Goal: Task Accomplishment & Management: Complete application form

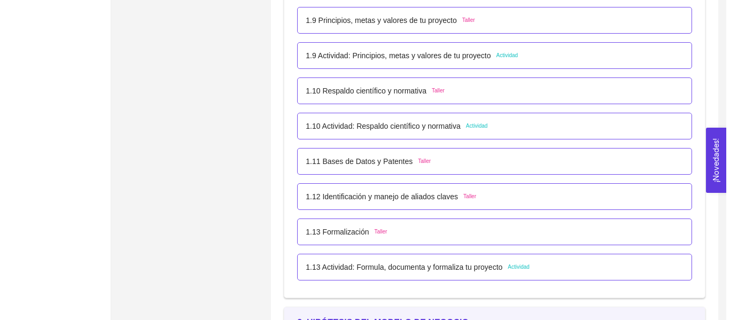
scroll to position [802, 0]
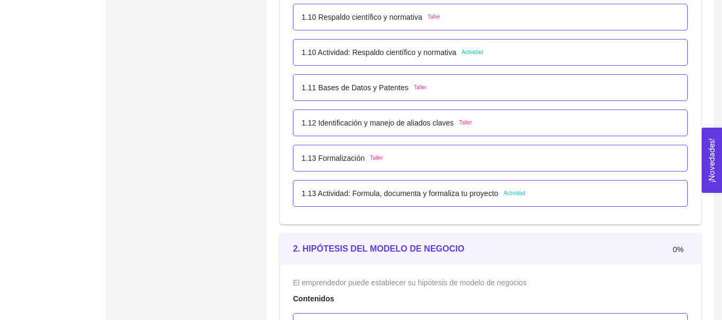
click at [400, 195] on p "1.13 Actividad: Formula, documenta y formaliza tu proyecto" at bounding box center [399, 194] width 197 height 12
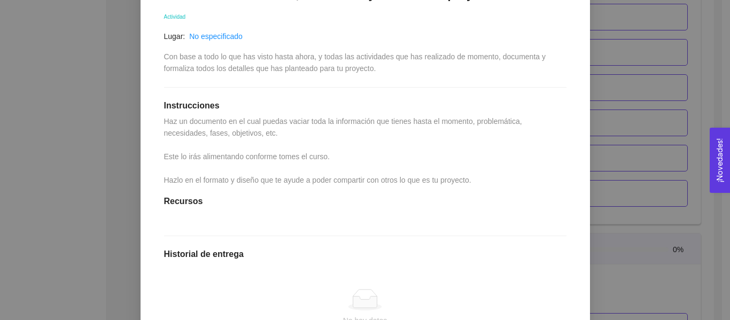
scroll to position [355, 0]
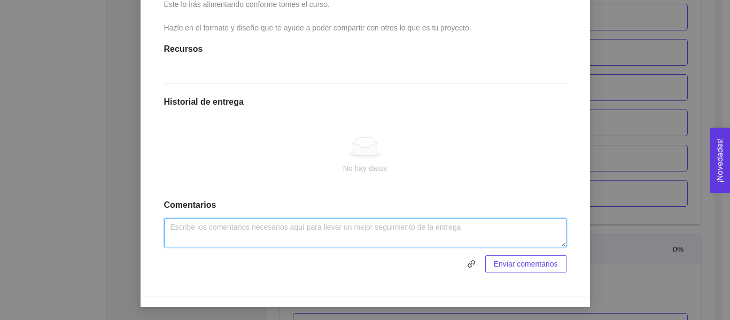
click at [323, 241] on textarea at bounding box center [365, 233] width 402 height 29
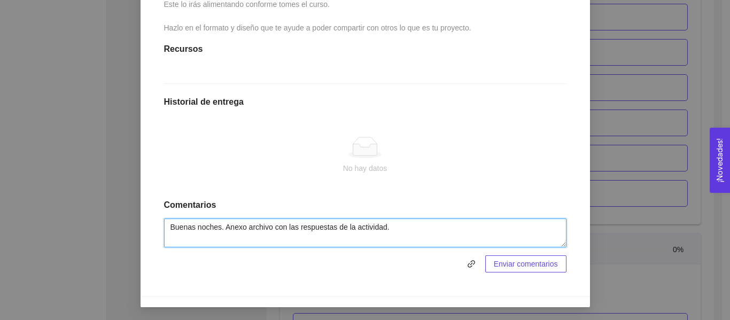
type textarea "Buenas noches. Anexo archivo con las respuestas de la actividad."
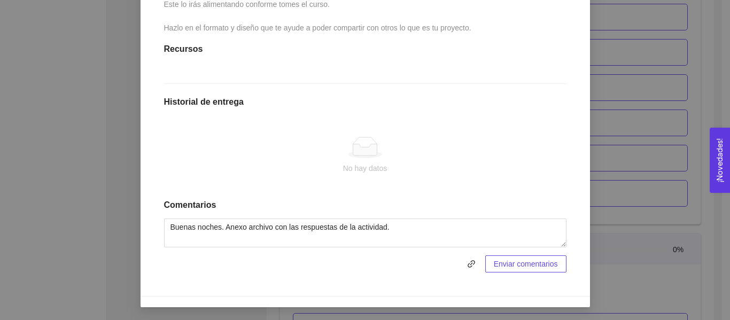
click at [477, 258] on div "Enviar comentarios" at bounding box center [365, 263] width 402 height 17
click at [469, 261] on icon "link" at bounding box center [471, 263] width 7 height 7
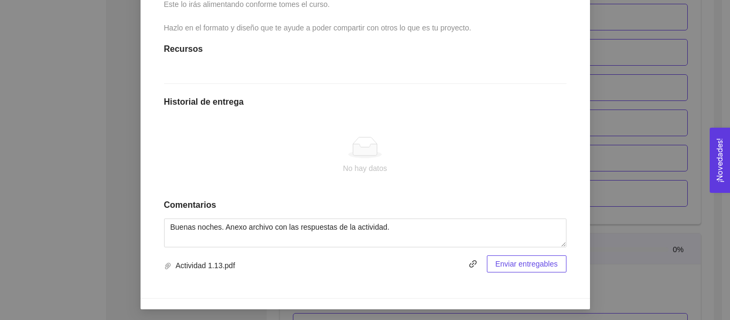
click at [516, 259] on span "Enviar entregables" at bounding box center [526, 264] width 63 height 12
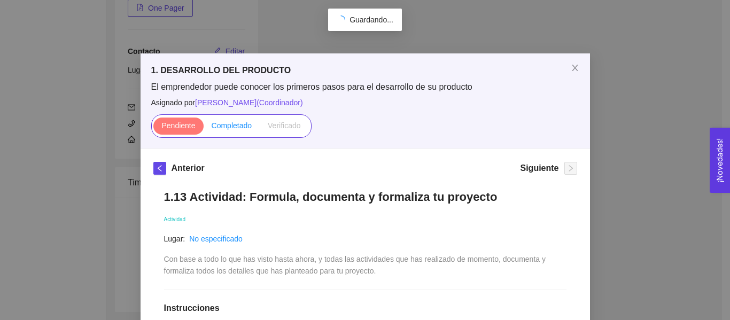
scroll to position [802, 0]
click at [237, 125] on span "Completado" at bounding box center [232, 125] width 41 height 9
click at [204, 128] on input "Completado" at bounding box center [204, 128] width 0 height 0
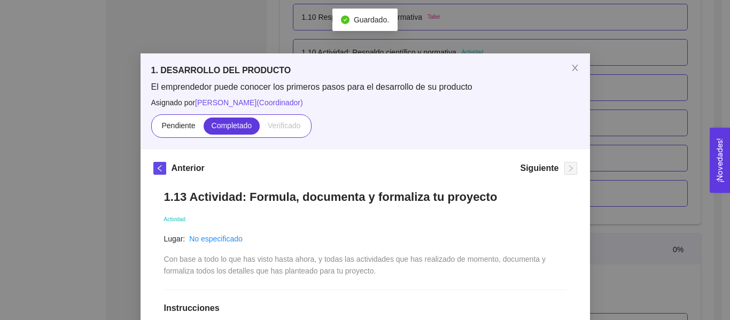
click at [621, 135] on div "1. DESARROLLO DEL PRODUCTO El emprendedor puede conocer los primeros pasos para…" at bounding box center [365, 160] width 730 height 320
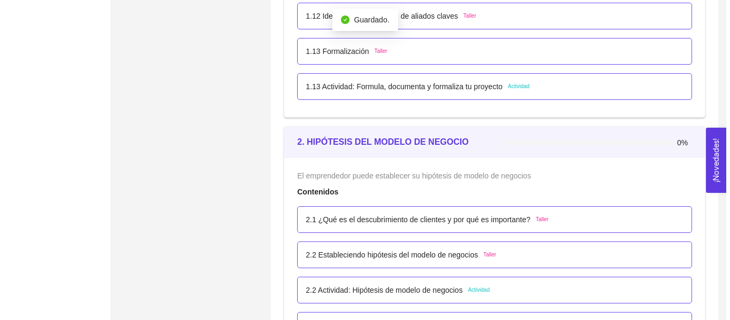
scroll to position [855, 0]
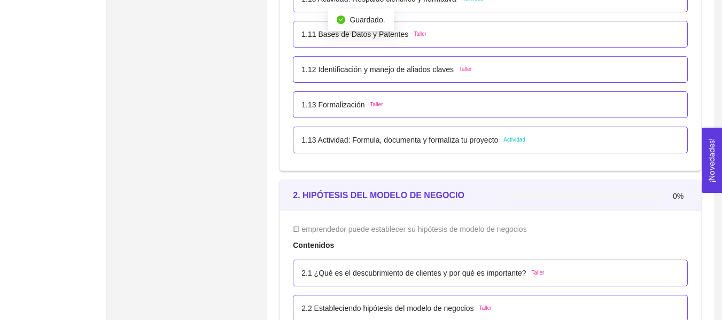
click at [444, 97] on div "1.13 Formalización Taller" at bounding box center [490, 104] width 395 height 27
click at [478, 112] on div "1.13 Formalización Taller" at bounding box center [490, 104] width 395 height 27
click at [478, 111] on div "1.13 Formalización Taller" at bounding box center [490, 104] width 395 height 27
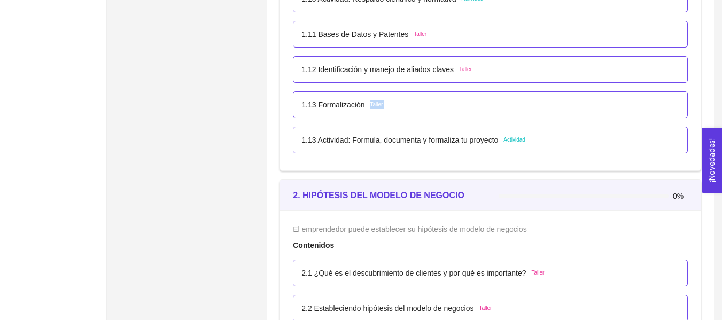
click at [478, 106] on div "1.13 Formalización Taller" at bounding box center [490, 105] width 378 height 12
click at [0, 0] on span "Asignado por [PERSON_NAME] ( Coordinador )" at bounding box center [0, 0] width 0 height 0
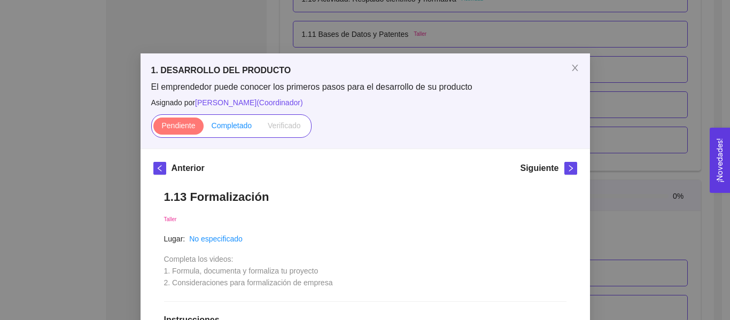
click at [250, 128] on label "Completado" at bounding box center [232, 126] width 57 height 17
click at [204, 128] on input "Completado" at bounding box center [204, 128] width 0 height 0
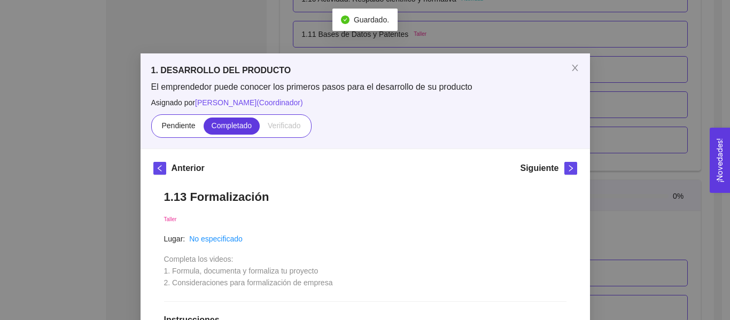
click at [624, 102] on div "1. DESARROLLO DEL PRODUCTO El emprendedor puede conocer los primeros pasos para…" at bounding box center [365, 160] width 730 height 320
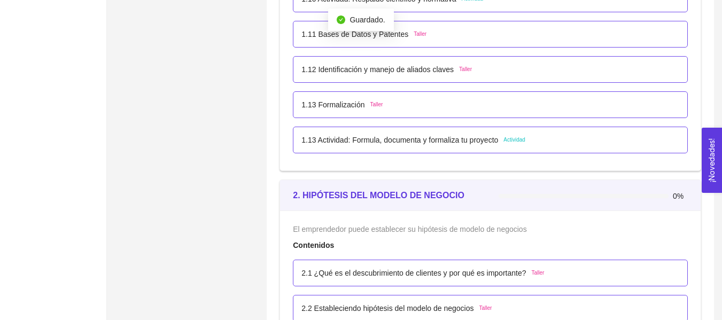
click at [435, 69] on p "1.12 Identificación y manejo de aliados claves" at bounding box center [377, 70] width 152 height 12
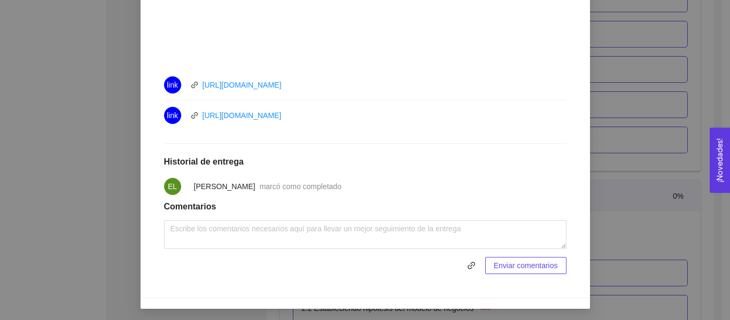
scroll to position [549, 0]
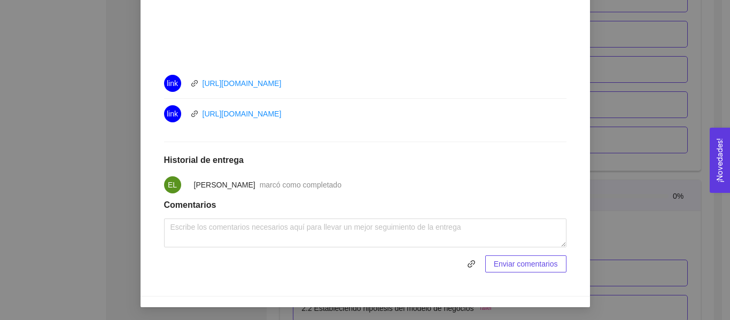
click at [612, 90] on div "1. DESARROLLO DEL PRODUCTO El emprendedor puede conocer los primeros pasos para…" at bounding box center [365, 160] width 730 height 320
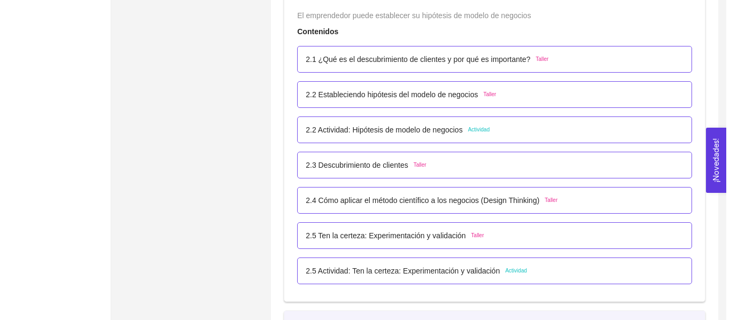
scroll to position [1122, 0]
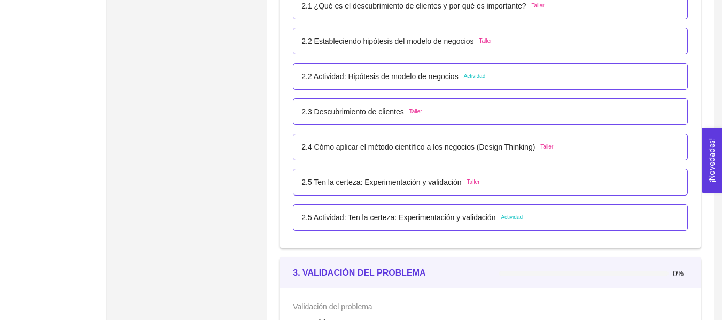
click at [544, 224] on div "2.5 Actividad: Ten la certeza: Experimentación y validación Actividad" at bounding box center [490, 217] width 395 height 27
click at [544, 222] on div "2.5 Actividad: Ten la certeza: Experimentación y validación Actividad" at bounding box center [490, 218] width 378 height 12
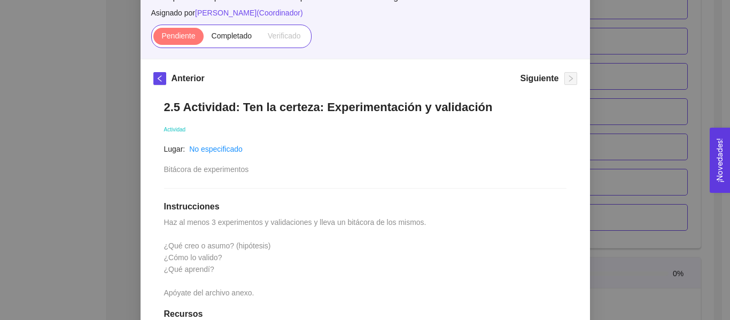
scroll to position [107, 0]
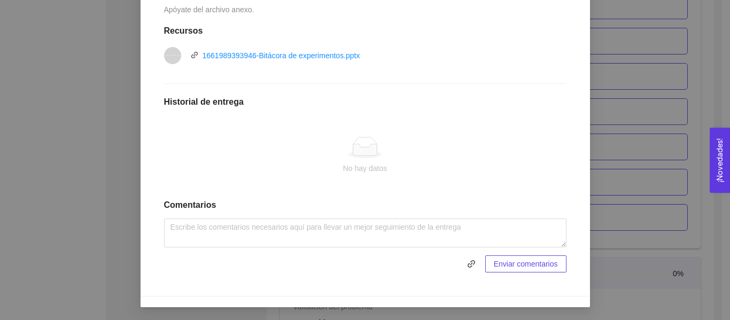
click at [616, 178] on div "2. HIPÓTESIS DEL MODELO DE NEGOCIO El emprendedor puede establecer su hipótesis…" at bounding box center [365, 160] width 730 height 320
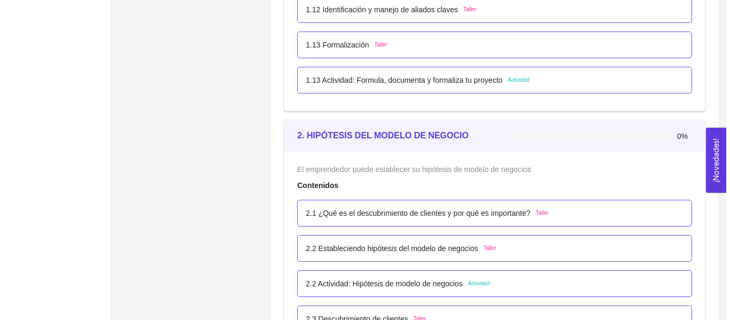
scroll to position [969, 0]
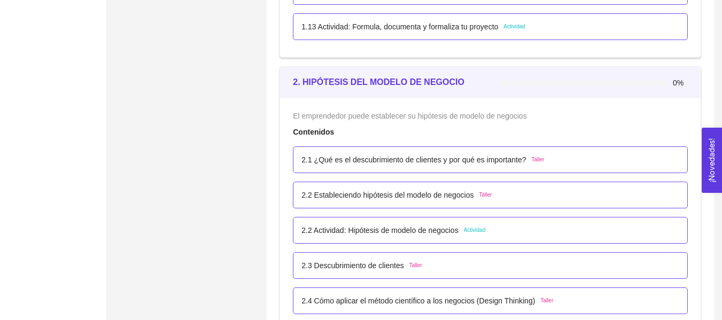
click at [480, 167] on div "2.1 ¿Qué es el descubrimiento de clientes y por qué es importante? Taller" at bounding box center [490, 159] width 395 height 27
click at [470, 157] on p "2.1 ¿Qué es el descubrimiento de clientes y por qué es importante?" at bounding box center [413, 160] width 224 height 12
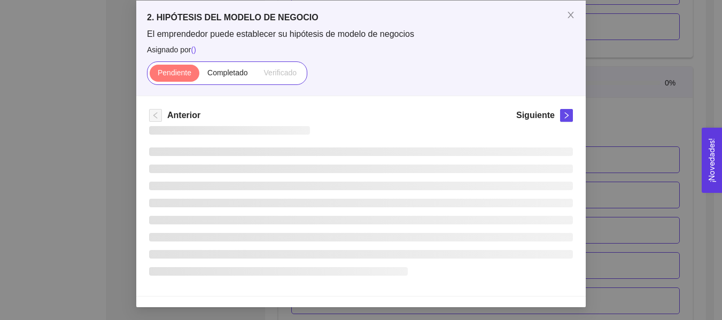
click at [470, 157] on div "2. HIPÓTESIS DEL MODELO DE NEGOCIO El emprendedor puede establecer su hipótesis…" at bounding box center [361, 154] width 450 height 307
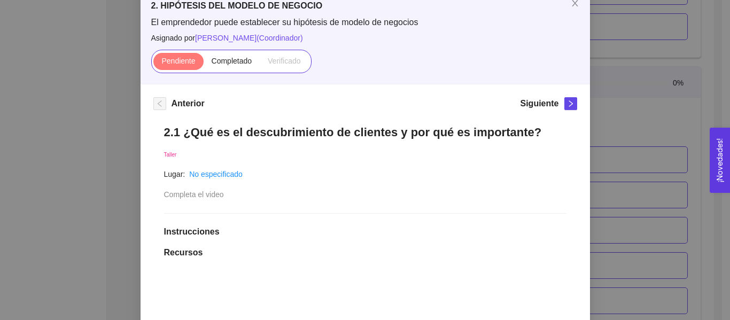
scroll to position [64, 0]
click at [606, 66] on div "2. HIPÓTESIS DEL MODELO DE NEGOCIO El emprendedor puede establecer su hipótesis…" at bounding box center [365, 160] width 730 height 320
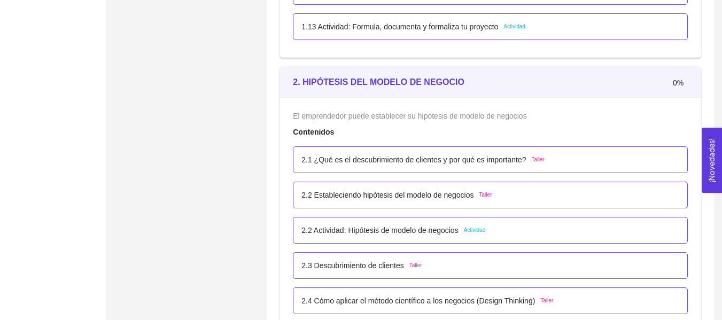
click at [436, 157] on p "2.1 ¿Qué es el descubrimiento de clientes y por qué es importante?" at bounding box center [413, 160] width 224 height 12
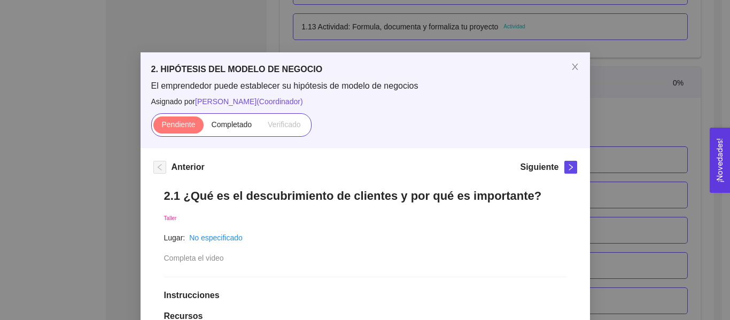
scroll to position [0, 0]
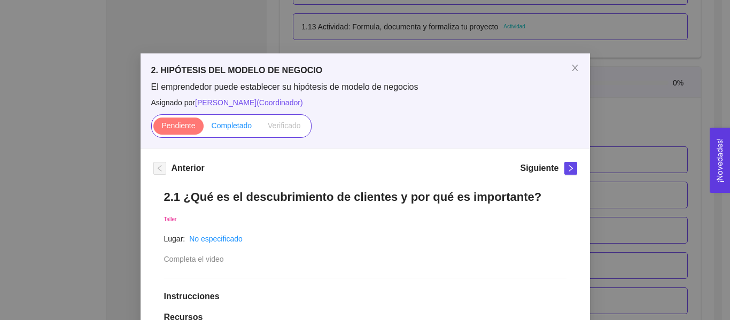
click at [247, 129] on span "Completado" at bounding box center [232, 125] width 41 height 9
click at [204, 128] on input "Completado" at bounding box center [204, 128] width 0 height 0
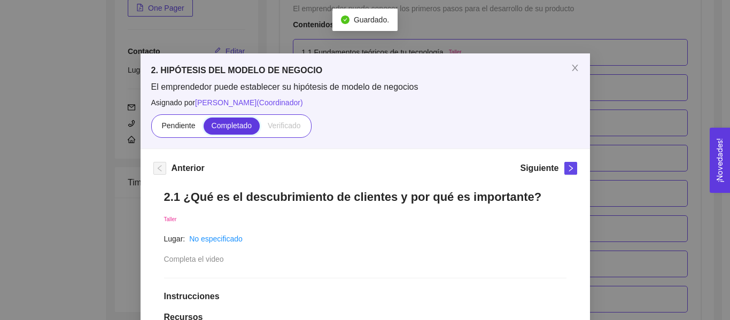
scroll to position [969, 0]
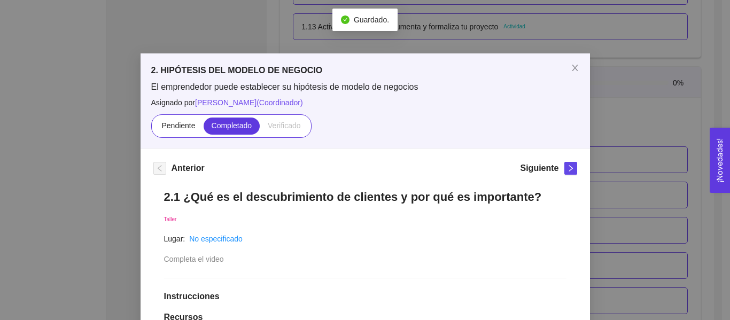
click at [651, 129] on div "2. HIPÓTESIS DEL MODELO DE NEGOCIO El emprendedor puede establecer su hipótesis…" at bounding box center [365, 160] width 730 height 320
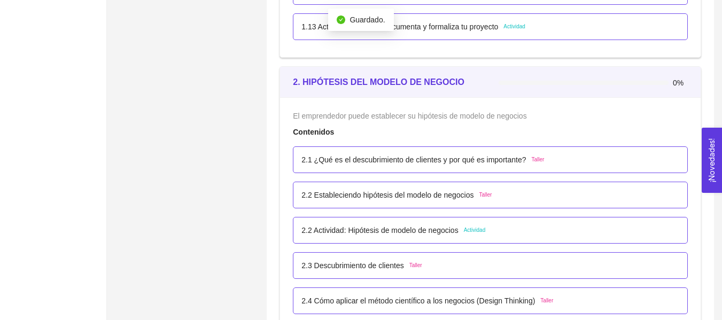
click at [427, 193] on p "2.2 Estableciendo hipótesis del modelo de negocios" at bounding box center [387, 195] width 172 height 12
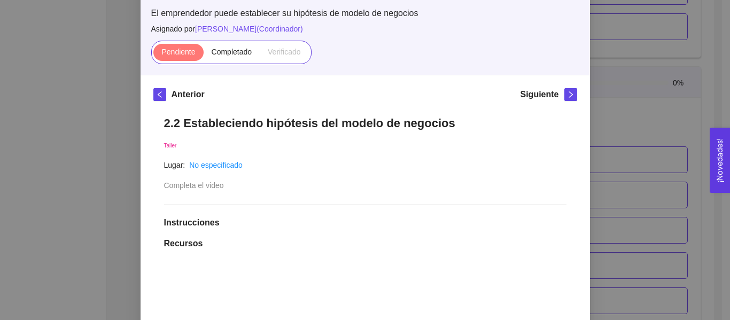
scroll to position [53, 0]
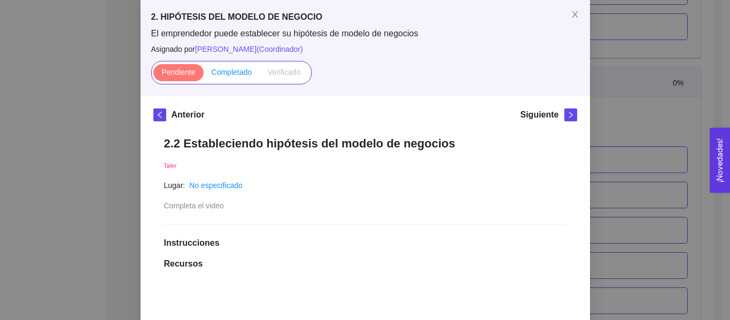
click at [237, 79] on label "Completado" at bounding box center [232, 72] width 57 height 17
click at [204, 75] on input "Completado" at bounding box center [204, 75] width 0 height 0
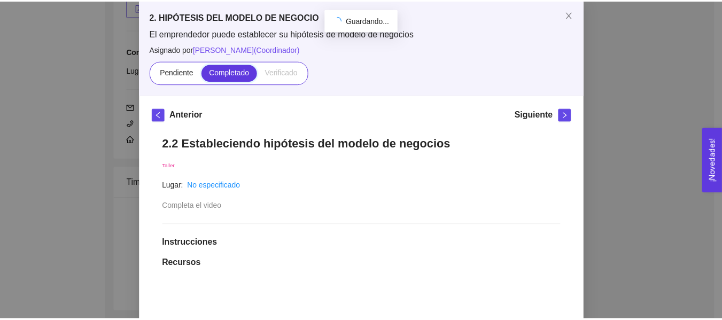
scroll to position [202, 0]
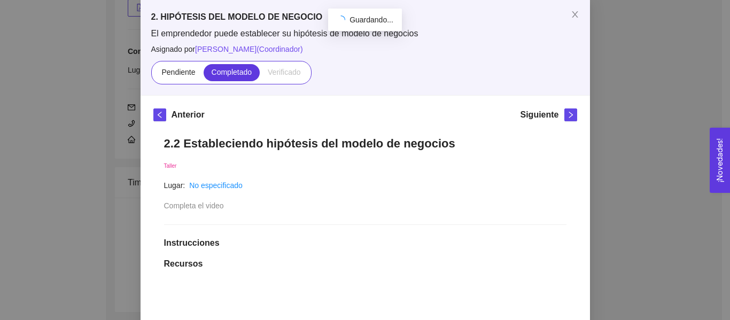
click at [660, 131] on div "2. HIPÓTESIS DEL MODELO DE NEGOCIO El emprendedor puede establecer su hipótesis…" at bounding box center [365, 160] width 730 height 320
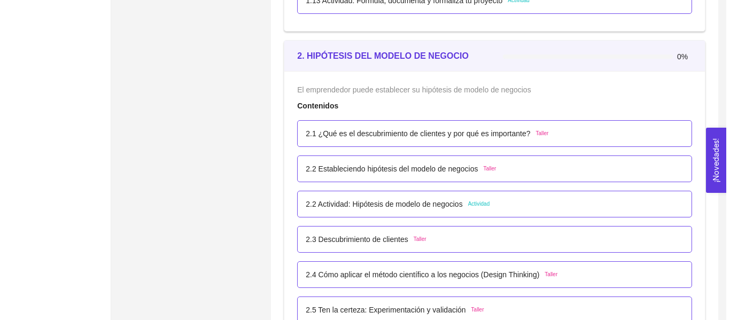
scroll to position [1004, 0]
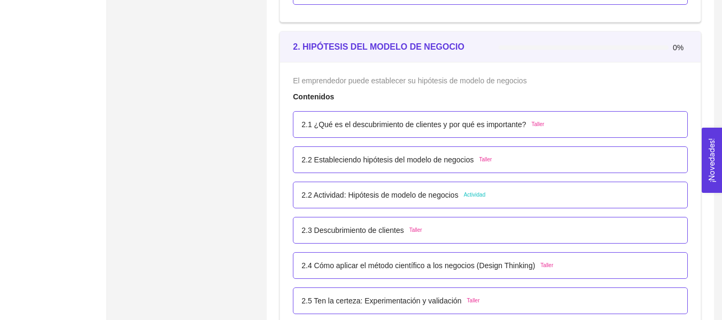
click at [470, 194] on span "Actividad" at bounding box center [475, 195] width 22 height 9
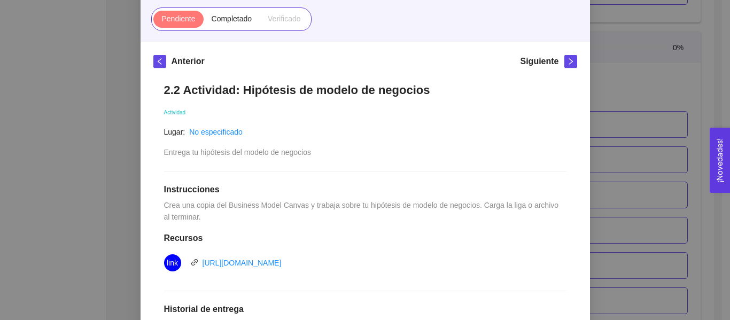
scroll to position [160, 0]
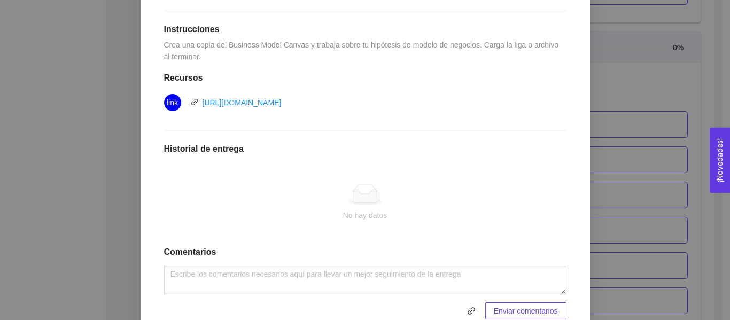
click at [623, 106] on div "2. HIPÓTESIS DEL MODELO DE NEGOCIO El emprendedor puede establecer su hipótesis…" at bounding box center [365, 160] width 730 height 320
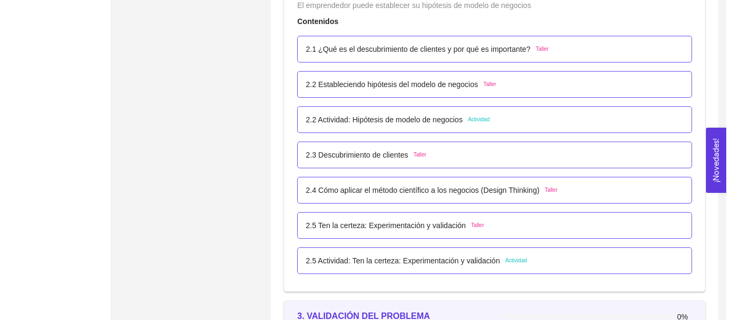
scroll to position [1111, 0]
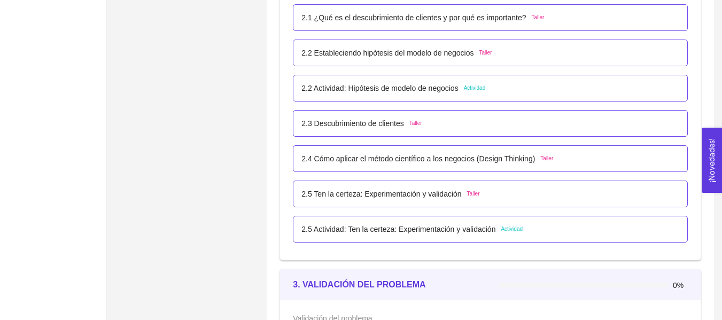
click at [433, 128] on div "2.3 Descubrimiento de clientes Taller" at bounding box center [490, 124] width 378 height 12
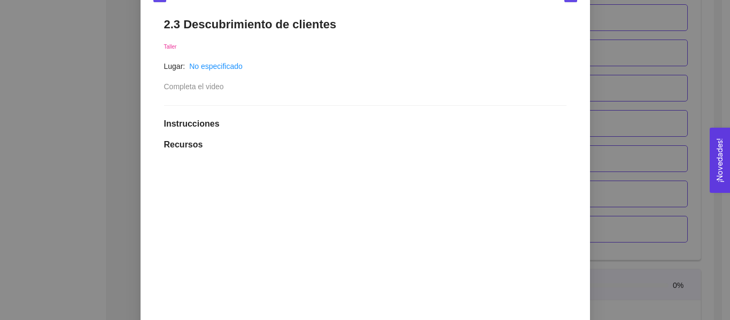
scroll to position [160, 0]
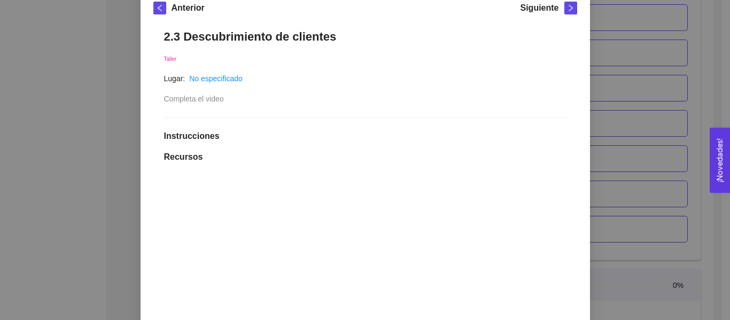
click at [646, 129] on div "2. HIPÓTESIS DEL MODELO DE NEGOCIO El emprendedor puede establecer su hipótesis…" at bounding box center [365, 160] width 730 height 320
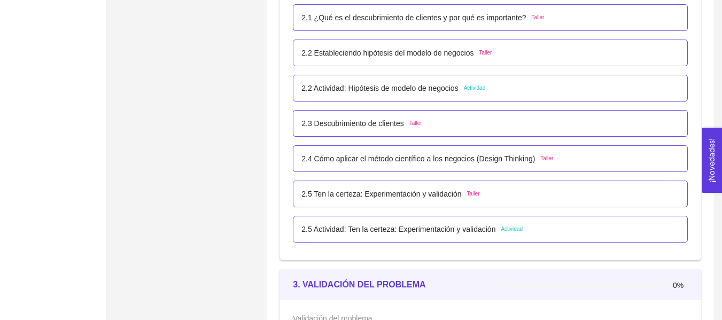
click at [518, 229] on span "Actividad" at bounding box center [512, 229] width 22 height 9
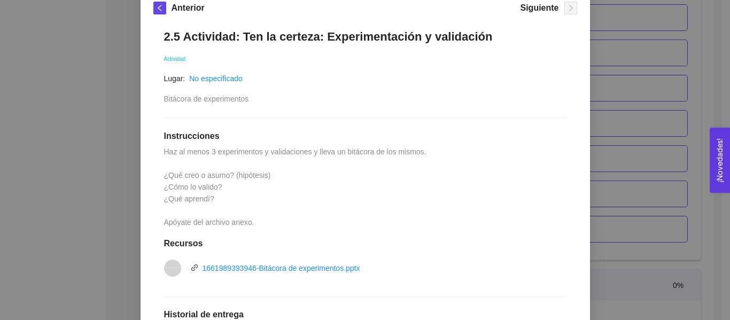
click at [629, 175] on div "2. HIPÓTESIS DEL MODELO DE NEGOCIO El emprendedor puede establecer su hipótesis…" at bounding box center [365, 160] width 730 height 320
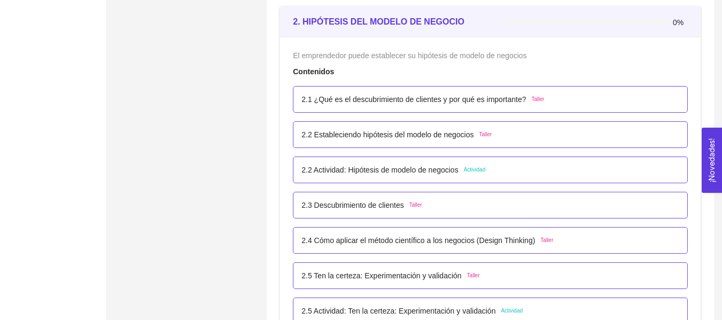
scroll to position [1111, 0]
